Goal: Task Accomplishment & Management: Use online tool/utility

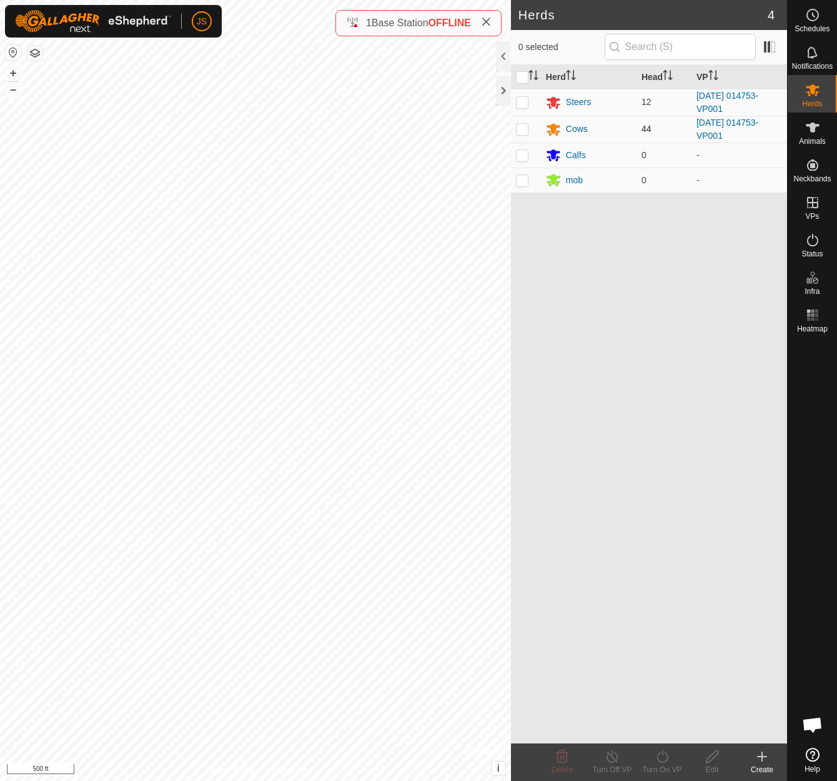
click at [524, 126] on p-checkbox at bounding box center [522, 129] width 12 height 10
checkbox input "true"
click at [522, 98] on p-checkbox at bounding box center [522, 102] width 12 height 10
checkbox input "true"
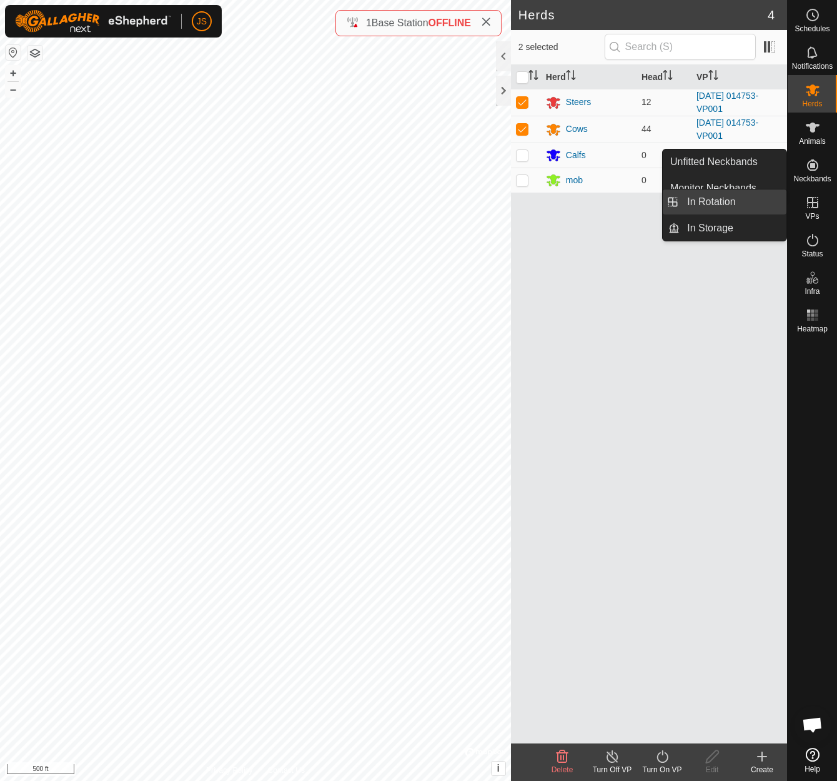
click at [705, 200] on link "In Rotation" at bounding box center [733, 201] width 107 height 25
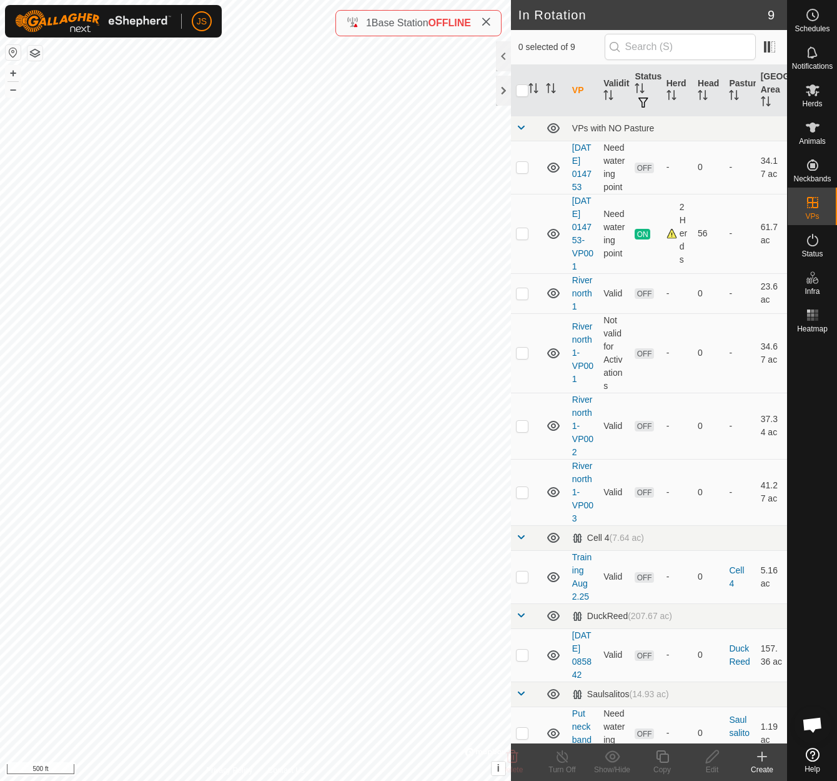
click at [764, 754] on icon at bounding box center [762, 756] width 15 height 15
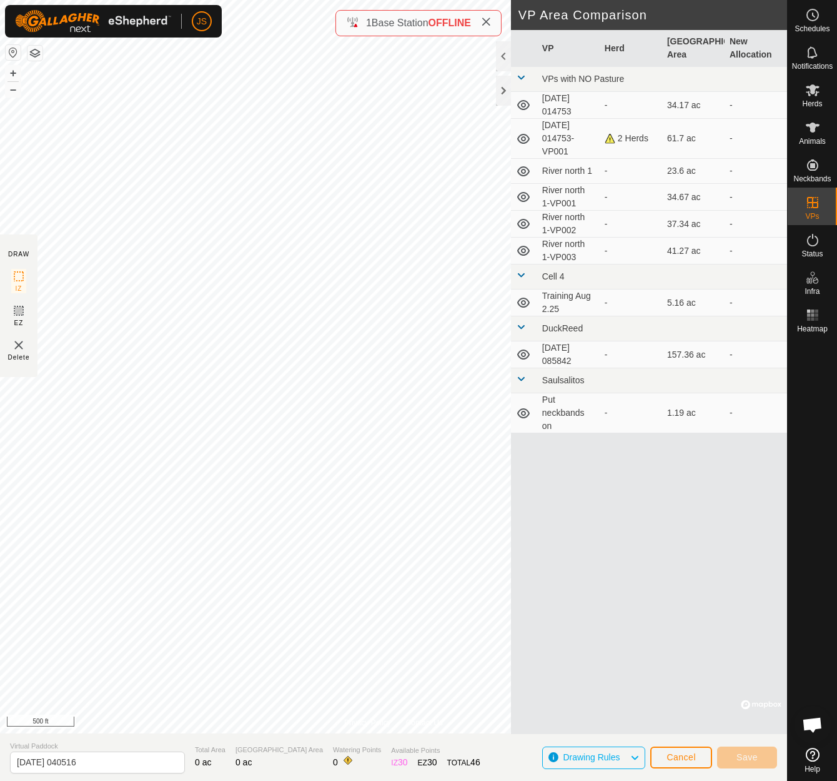
click at [694, 751] on button "Cancel" at bounding box center [682, 757] width 62 height 22
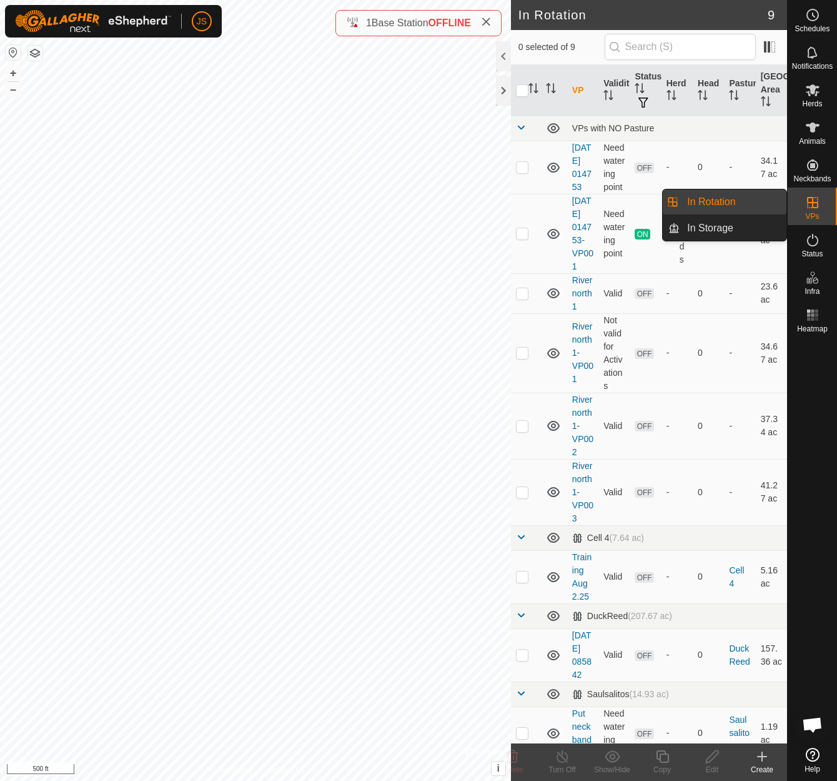
click at [725, 197] on link "In Rotation" at bounding box center [733, 201] width 107 height 25
click at [521, 238] on p-checkbox at bounding box center [522, 233] width 12 height 10
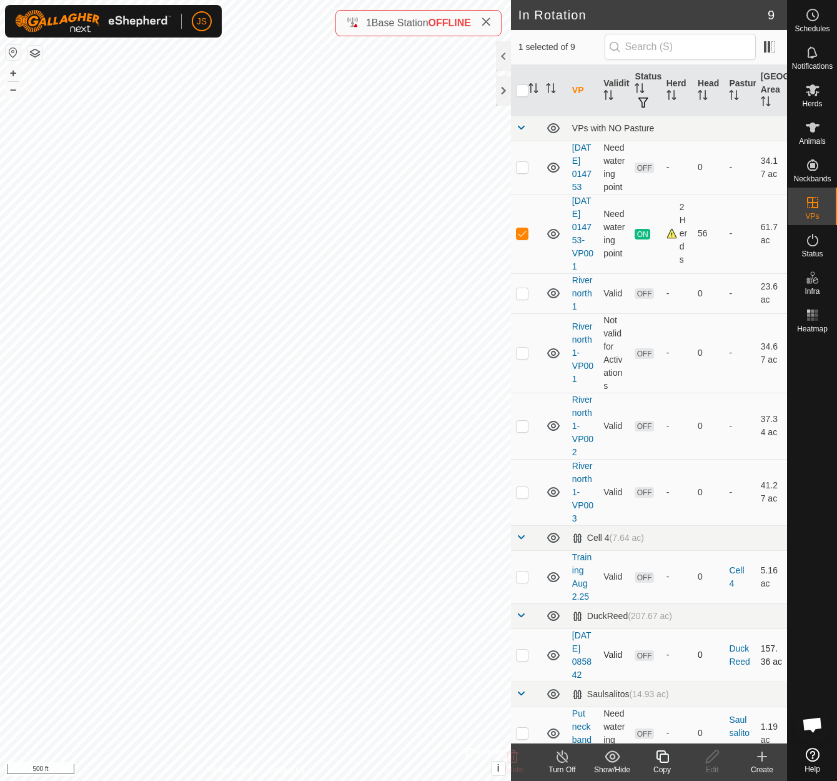
checkbox input "false"
checkbox input "true"
click at [661, 756] on icon at bounding box center [663, 756] width 16 height 15
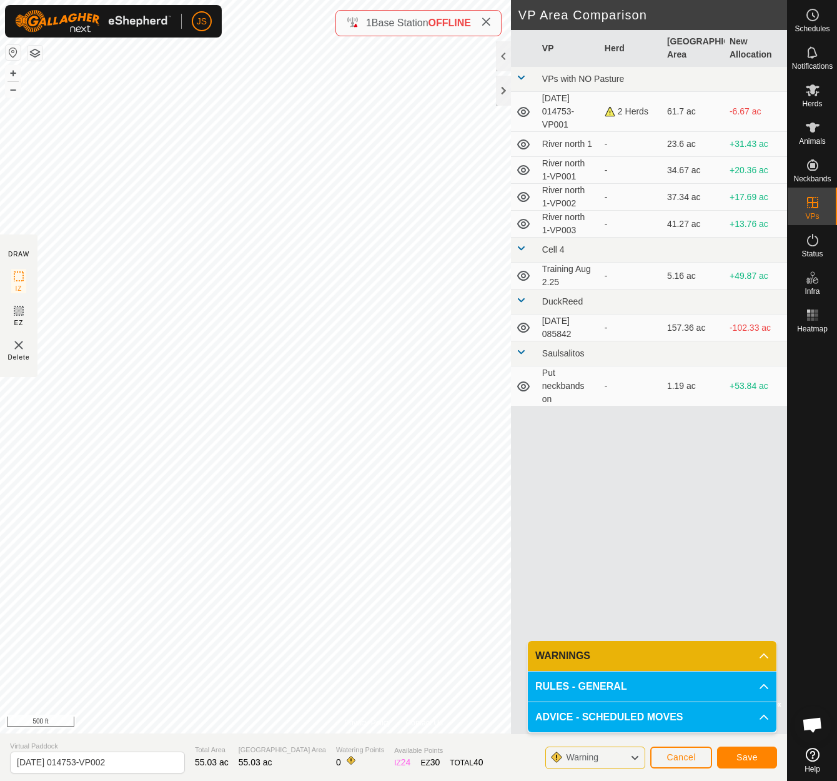
click at [747, 754] on span "Save" at bounding box center [747, 757] width 21 height 10
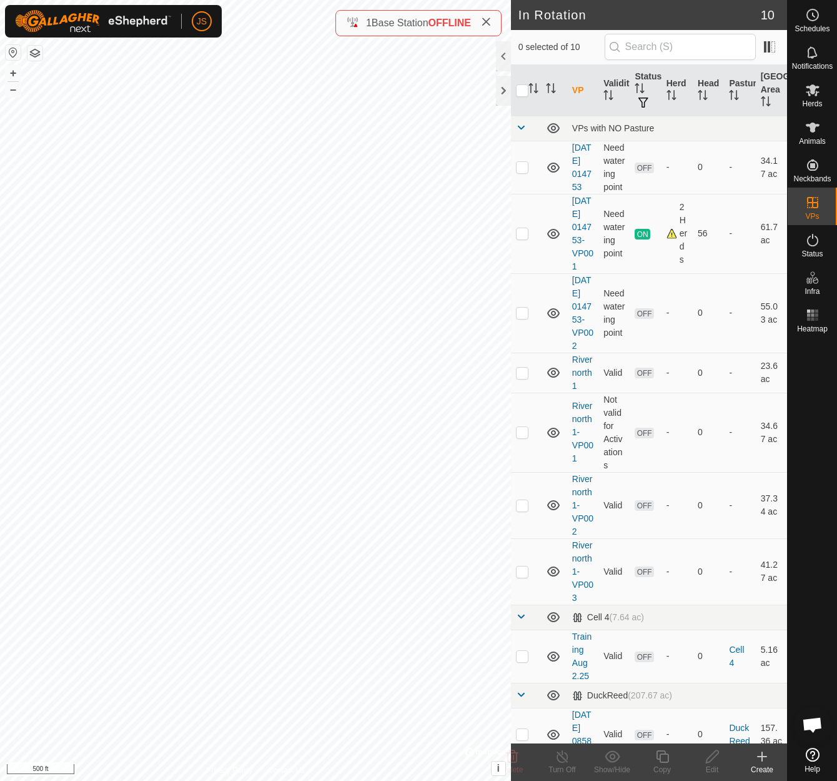
click at [489, 17] on icon at bounding box center [486, 22] width 10 height 10
click at [812, 81] on es-mob-svg-icon at bounding box center [813, 90] width 22 height 20
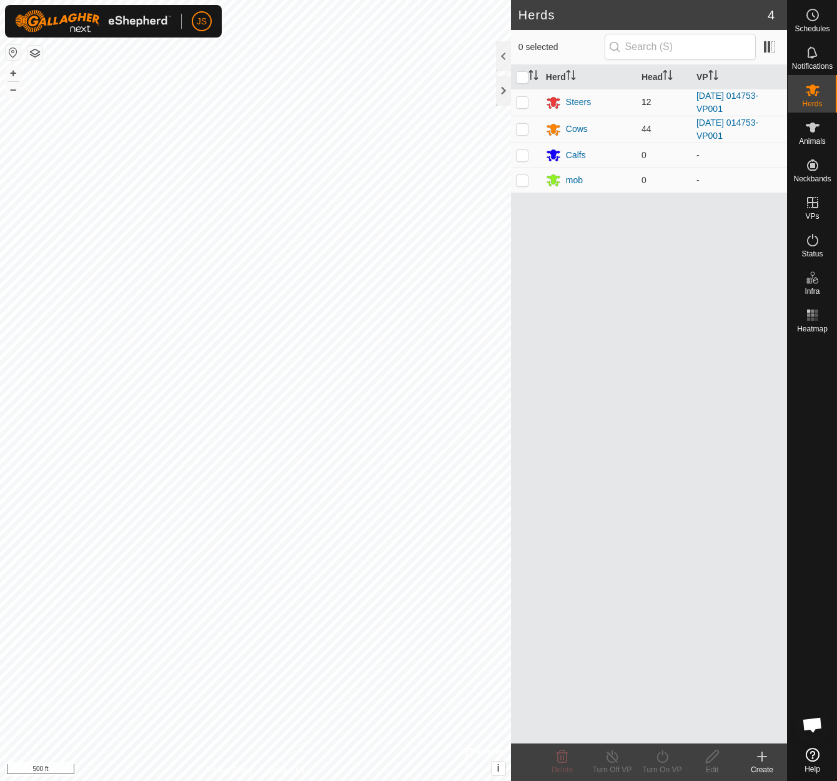
click at [525, 98] on p-checkbox at bounding box center [522, 102] width 12 height 10
checkbox input "true"
click at [522, 127] on p-checkbox at bounding box center [522, 129] width 12 height 10
checkbox input "true"
click at [663, 756] on icon at bounding box center [663, 756] width 16 height 15
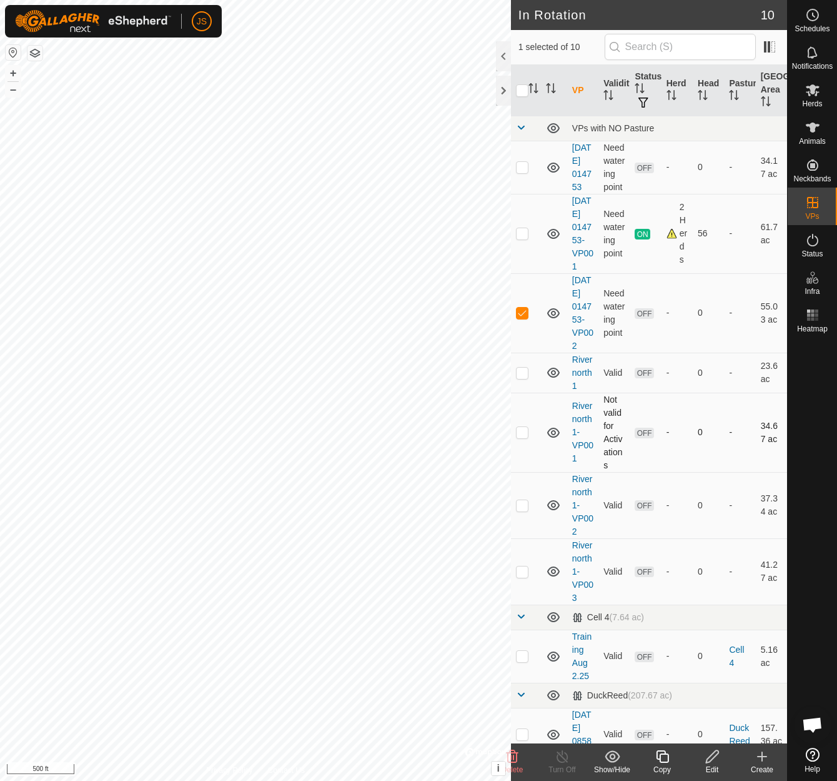
checkbox input "true"
checkbox input "false"
click at [522, 171] on p-checkbox at bounding box center [522, 167] width 12 height 10
checkbox input "false"
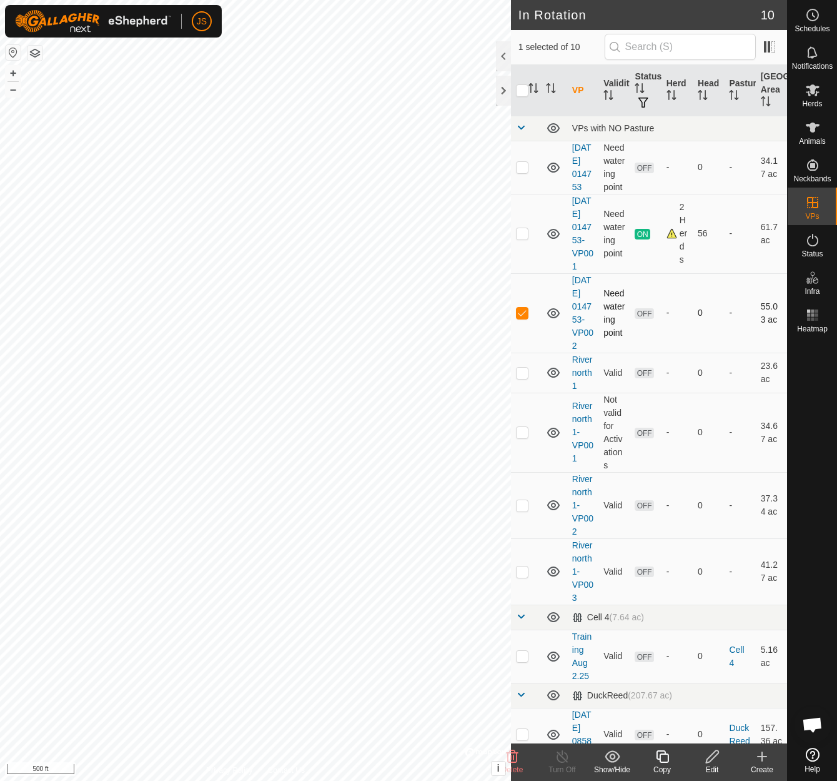
click at [525, 317] on p-checkbox at bounding box center [522, 312] width 12 height 10
checkbox input "false"
click at [523, 169] on p-checkbox at bounding box center [522, 167] width 12 height 10
click at [526, 170] on p-checkbox at bounding box center [522, 167] width 12 height 10
checkbox input "false"
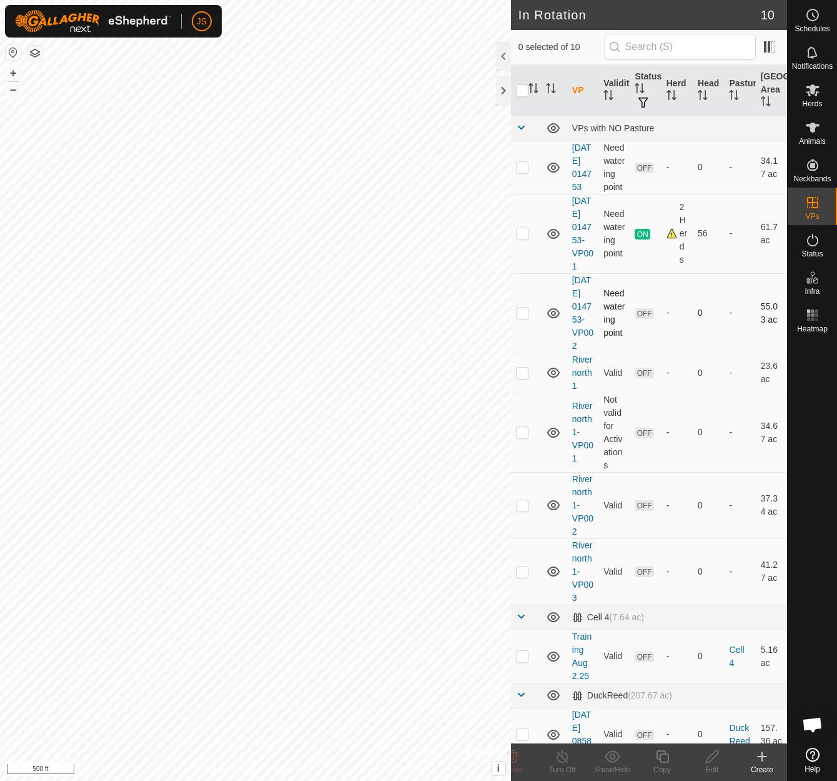
click at [523, 317] on p-checkbox at bounding box center [522, 312] width 12 height 10
checkbox input "true"
click at [522, 377] on p-checkbox at bounding box center [522, 372] width 12 height 10
checkbox input "false"
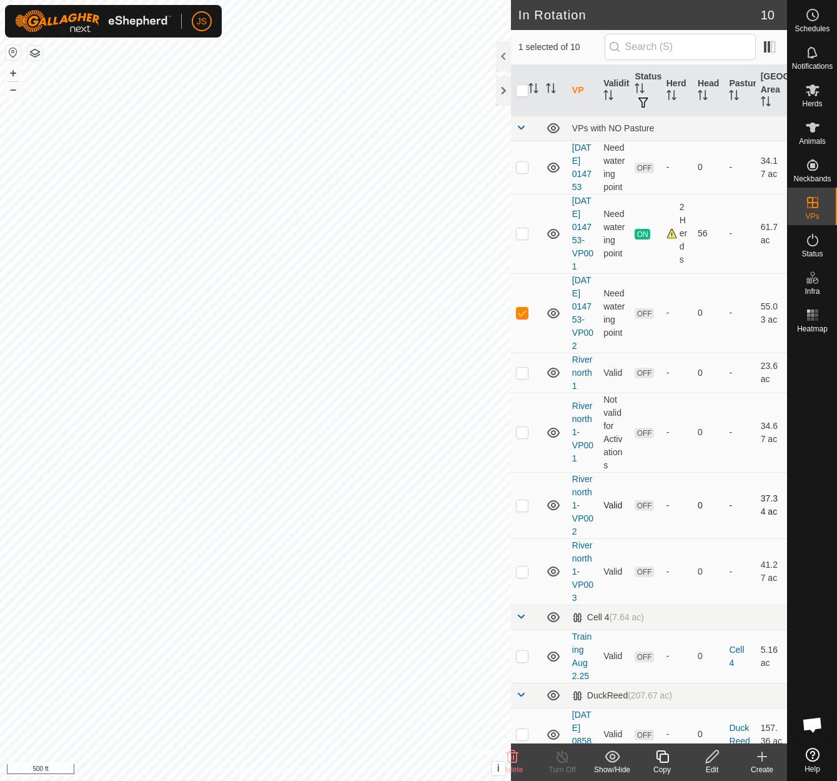
click at [522, 510] on p-checkbox at bounding box center [522, 505] width 12 height 10
click at [521, 510] on p-checkbox at bounding box center [522, 505] width 12 height 10
checkbox input "false"
click at [521, 238] on p-checkbox at bounding box center [522, 233] width 12 height 10
checkbox input "true"
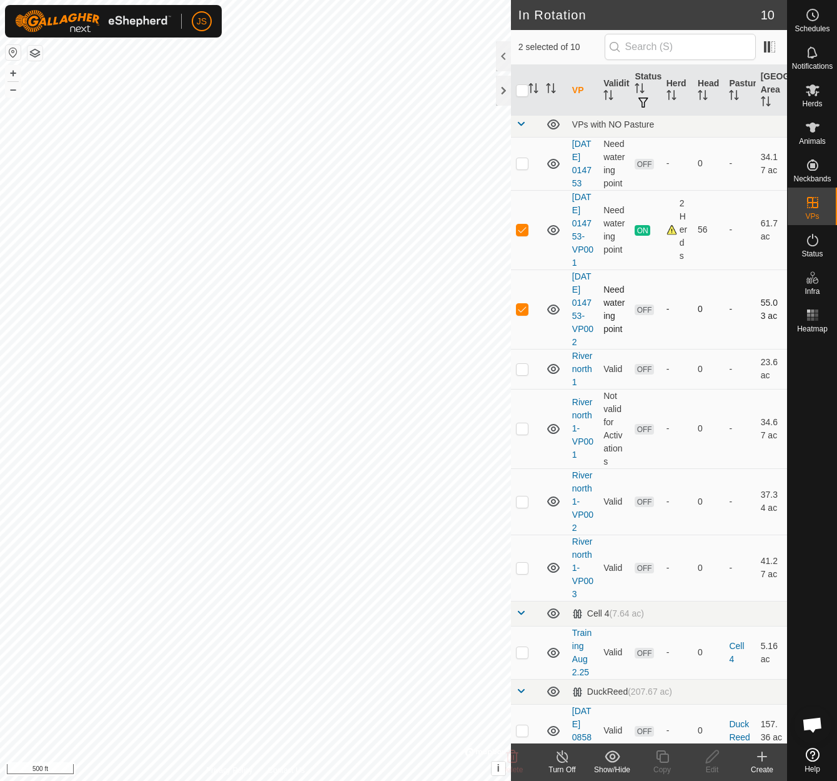
scroll to position [1, 0]
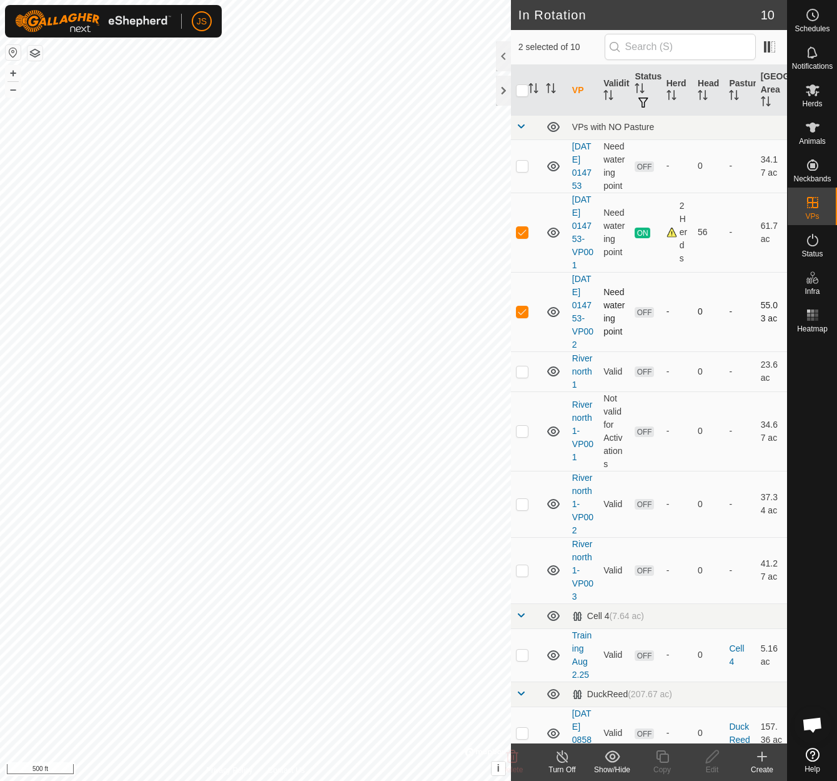
click at [521, 316] on p-checkbox at bounding box center [522, 311] width 12 height 10
checkbox input "false"
